Goal: Transaction & Acquisition: Purchase product/service

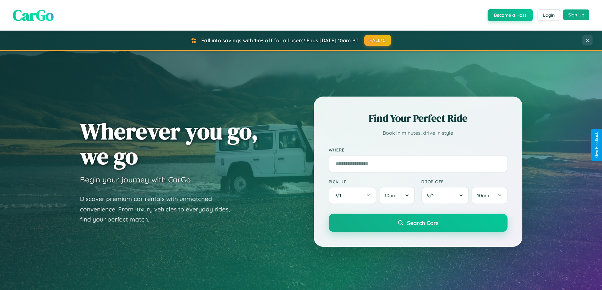
click at [576, 15] on button "Sign Up" at bounding box center [576, 14] width 26 height 11
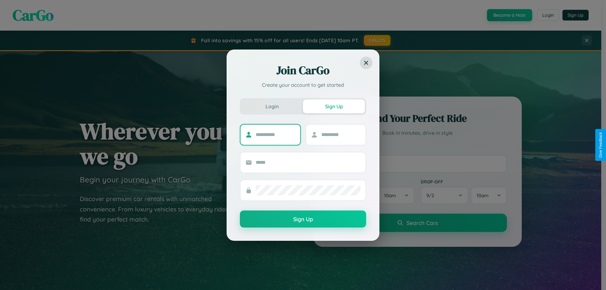
click at [275, 135] on input "text" at bounding box center [275, 135] width 39 height 10
type input "*******"
click at [341, 135] on input "text" at bounding box center [341, 135] width 39 height 10
type input "******"
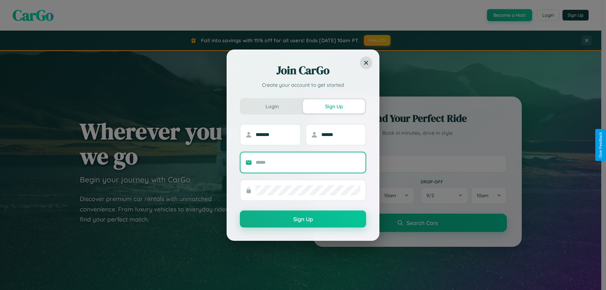
click at [308, 162] on input "text" at bounding box center [308, 163] width 105 height 10
type input "**********"
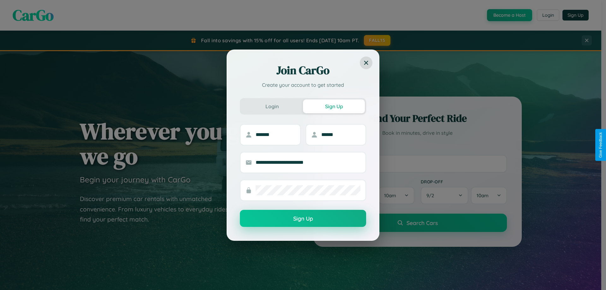
click at [303, 219] on button "Sign Up" at bounding box center [303, 218] width 126 height 17
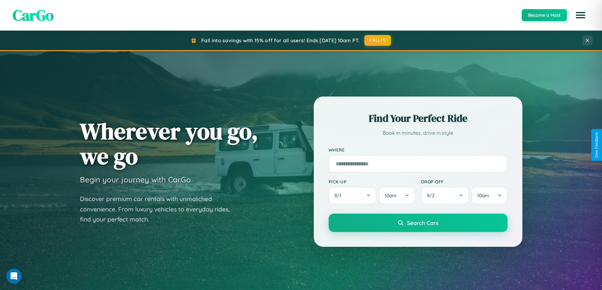
scroll to position [272, 0]
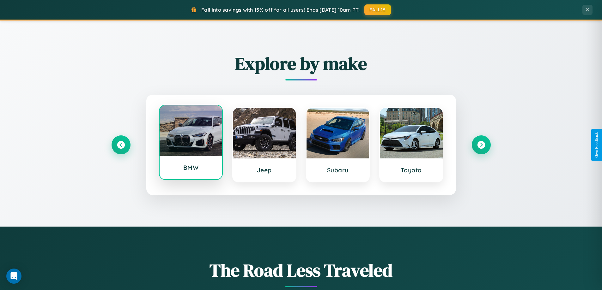
click at [190, 144] on div at bounding box center [191, 130] width 63 height 51
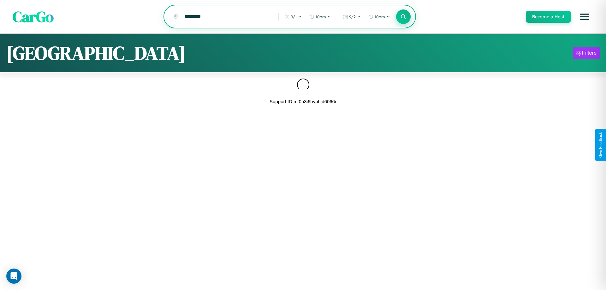
click at [403, 17] on icon at bounding box center [404, 17] width 6 height 6
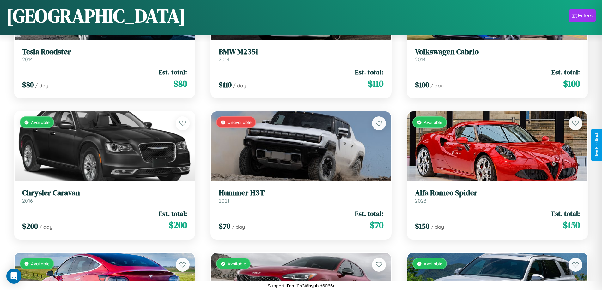
scroll to position [3908, 0]
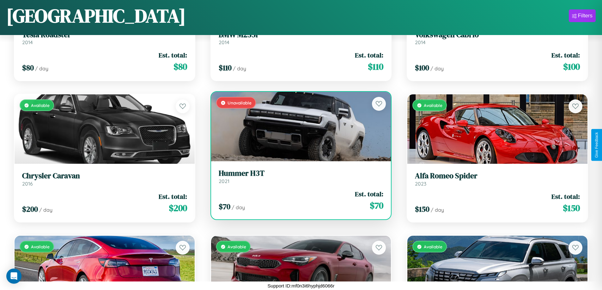
click at [298, 179] on link "Hummer H3T 2021" at bounding box center [301, 176] width 165 height 15
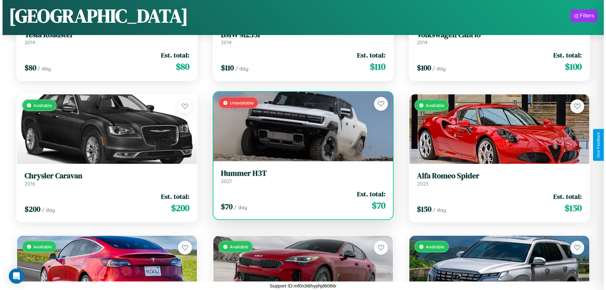
scroll to position [0, 0]
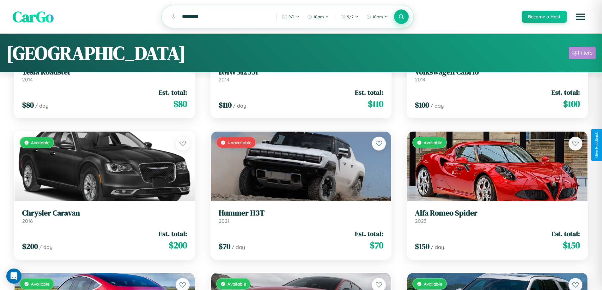
click at [582, 54] on div "Filters" at bounding box center [585, 53] width 15 height 6
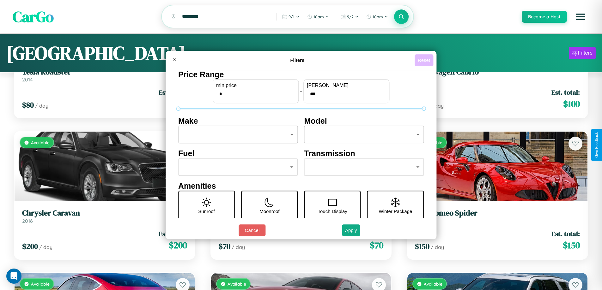
click at [425, 60] on button "Reset" at bounding box center [423, 60] width 19 height 12
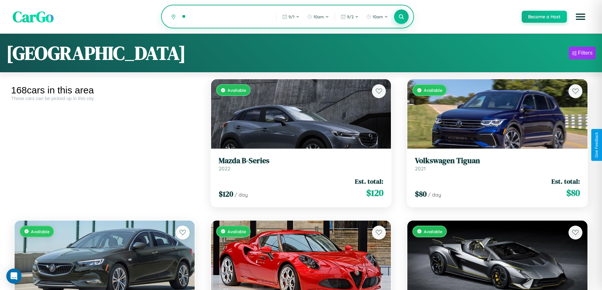
type input "*"
type input "*****"
click at [401, 17] on icon at bounding box center [401, 17] width 6 height 6
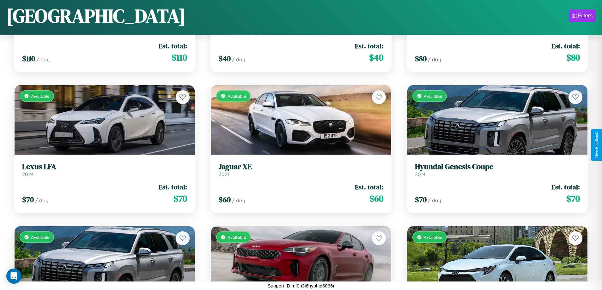
scroll to position [1786, 0]
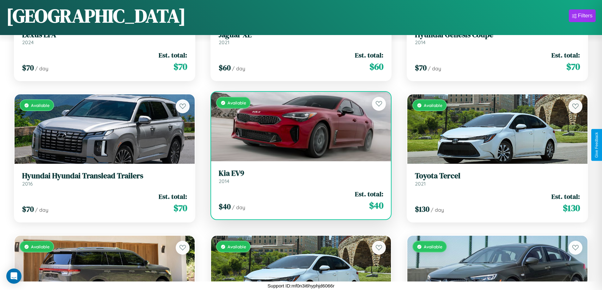
click at [298, 177] on h3 "Kia EV9" at bounding box center [301, 173] width 165 height 9
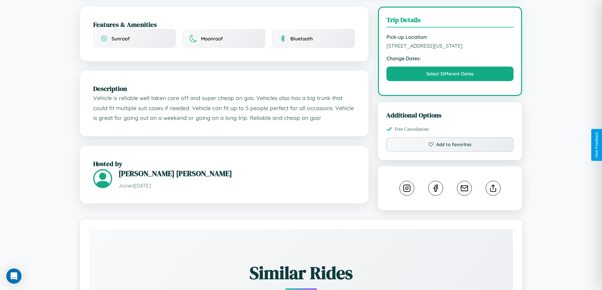
scroll to position [164, 0]
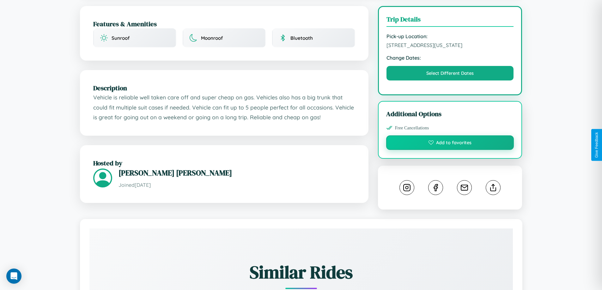
click at [450, 144] on button "Add to favorites" at bounding box center [450, 143] width 128 height 15
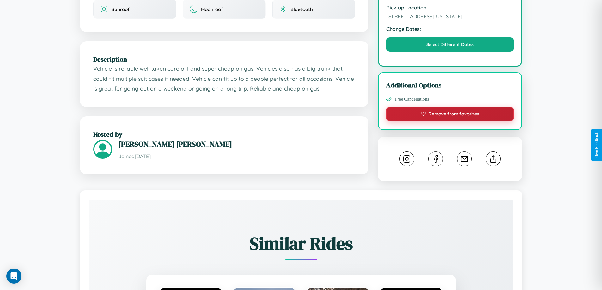
scroll to position [208, 0]
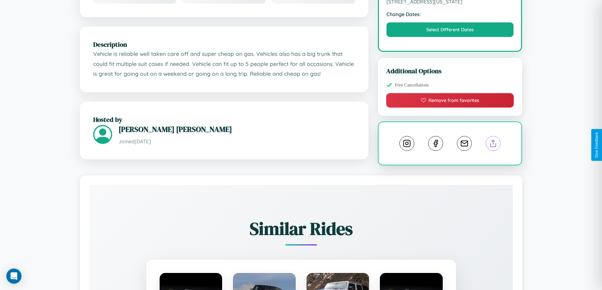
click at [493, 144] on line at bounding box center [493, 142] width 0 height 4
